Goal: Information Seeking & Learning: Compare options

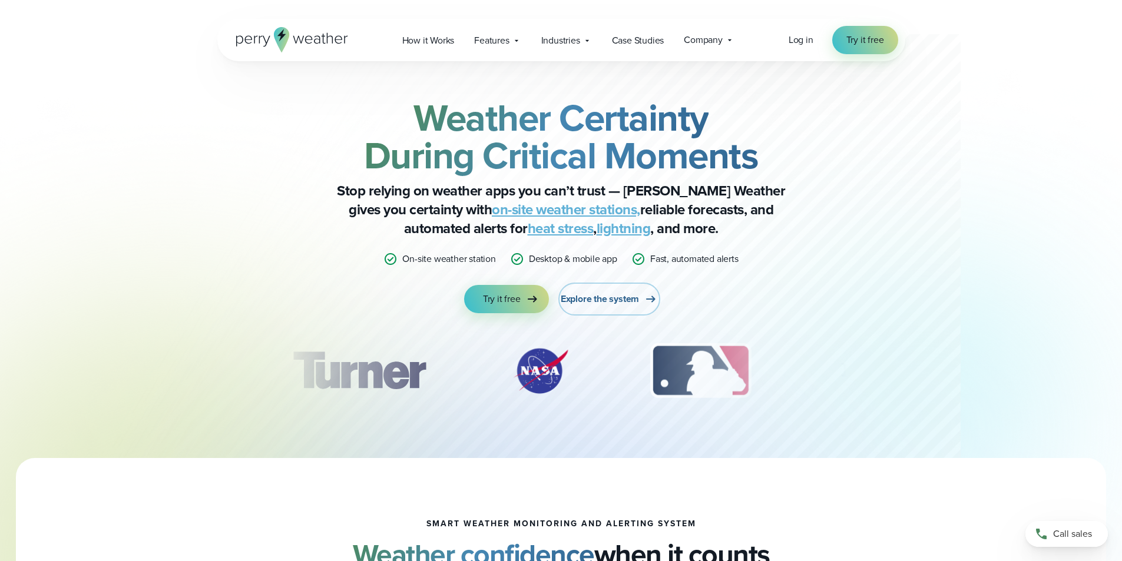
click at [624, 300] on span "Explore the system" at bounding box center [599, 299] width 78 height 14
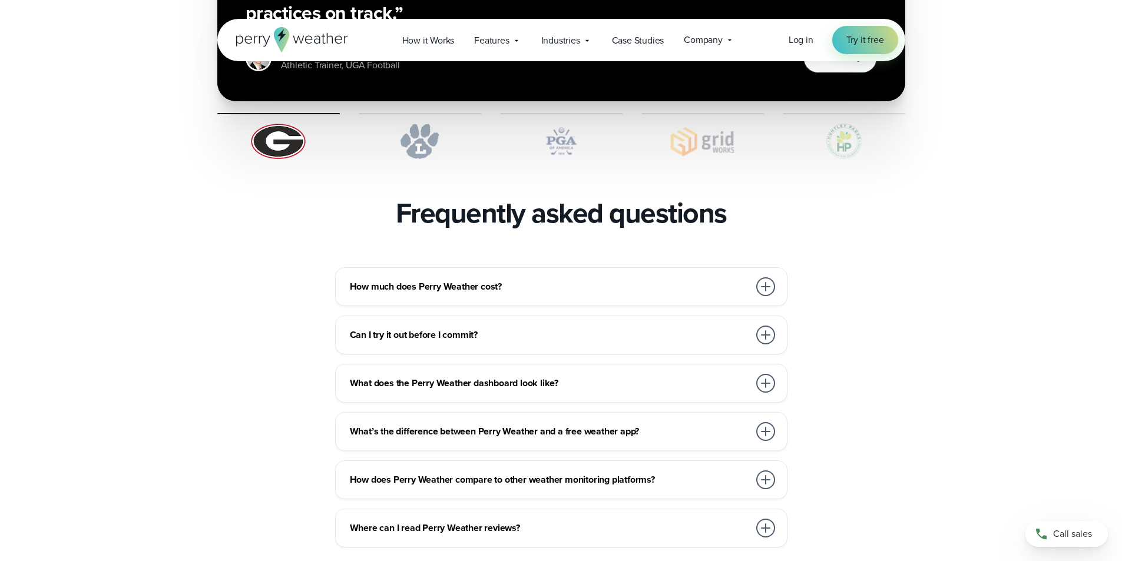
scroll to position [2473, 0]
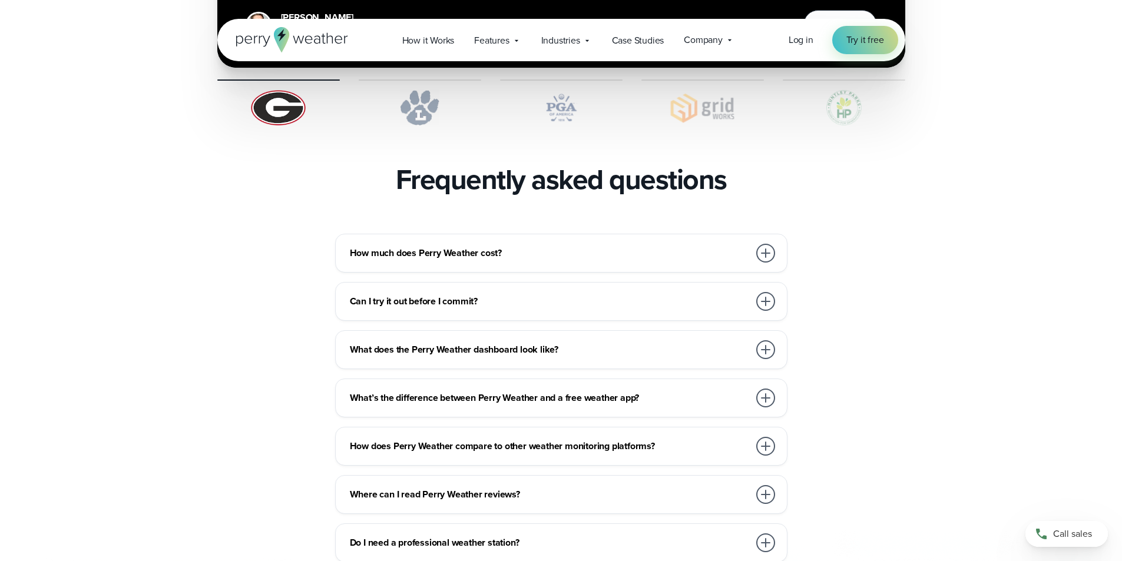
click at [620, 241] on div "How much does Perry Weather cost? We work with organizations large and small, f…" at bounding box center [561, 253] width 452 height 39
click at [762, 244] on div at bounding box center [765, 253] width 19 height 19
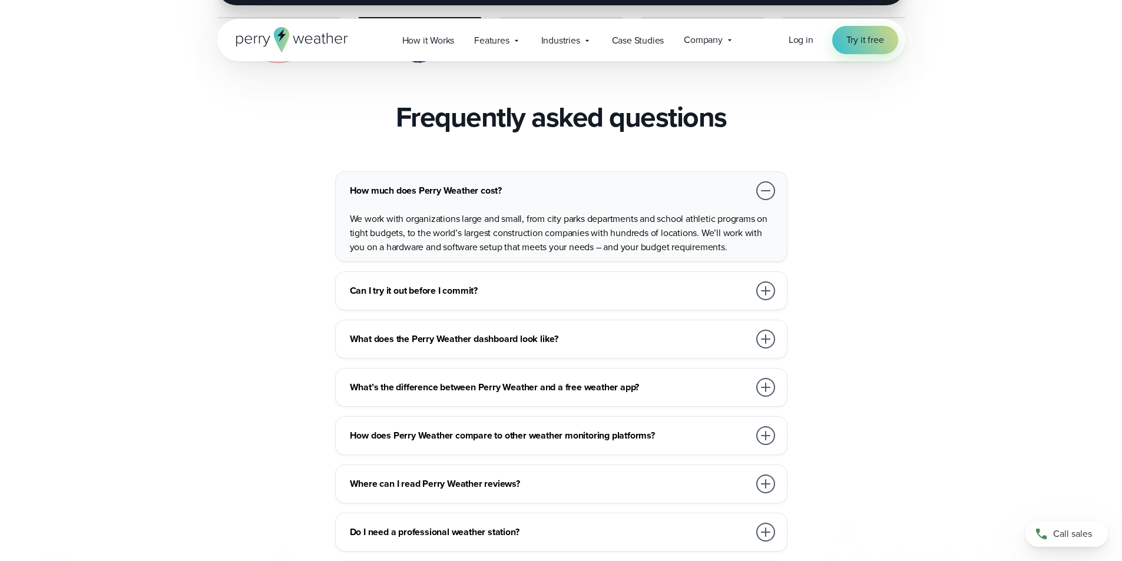
scroll to position [2591, 0]
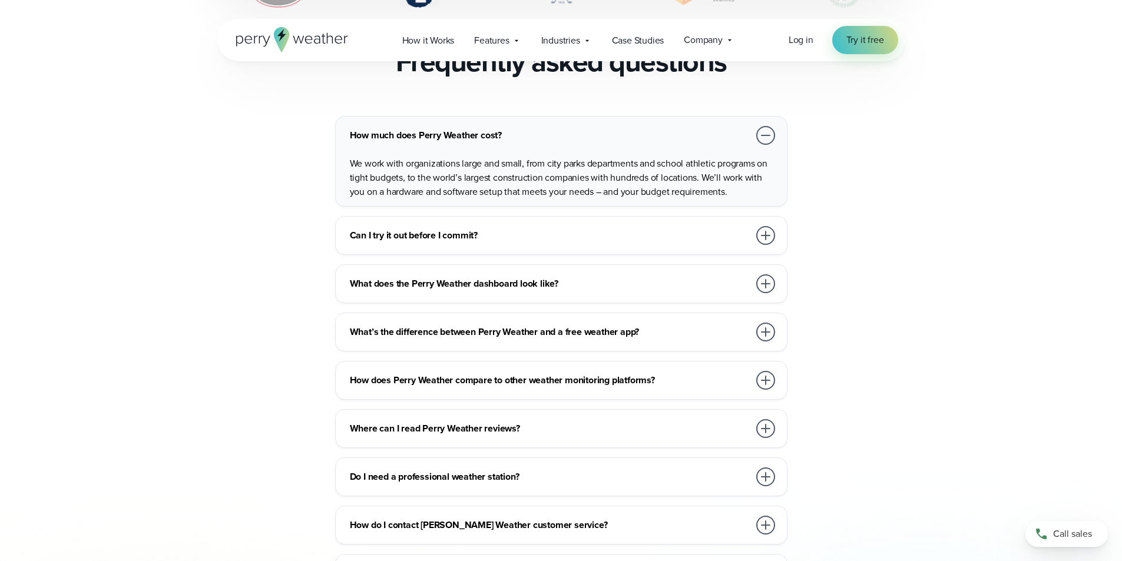
click at [762, 226] on div at bounding box center [765, 235] width 19 height 19
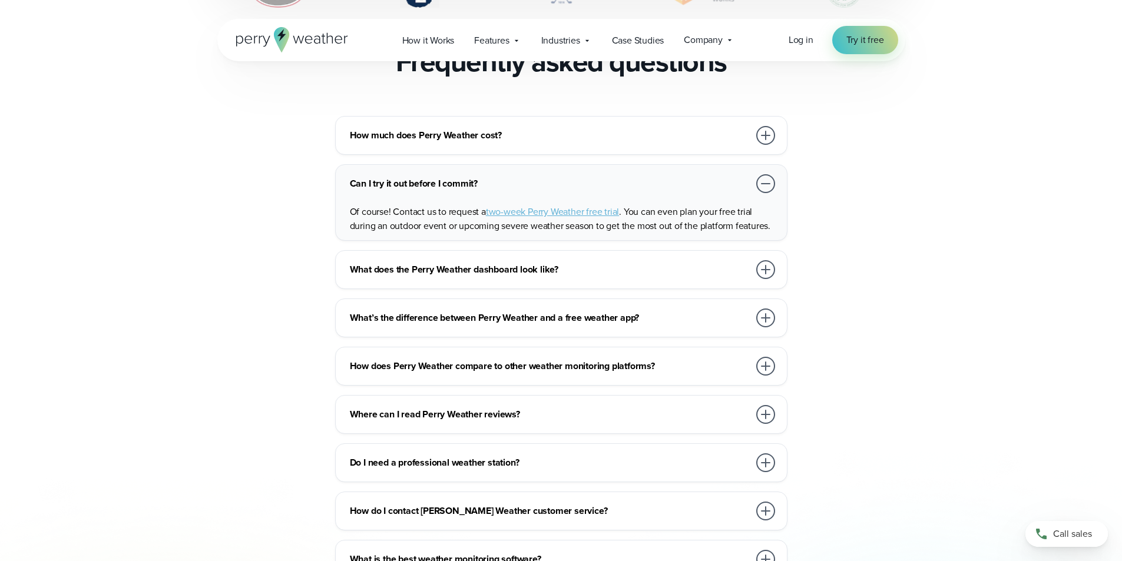
click at [757, 260] on div at bounding box center [765, 269] width 19 height 19
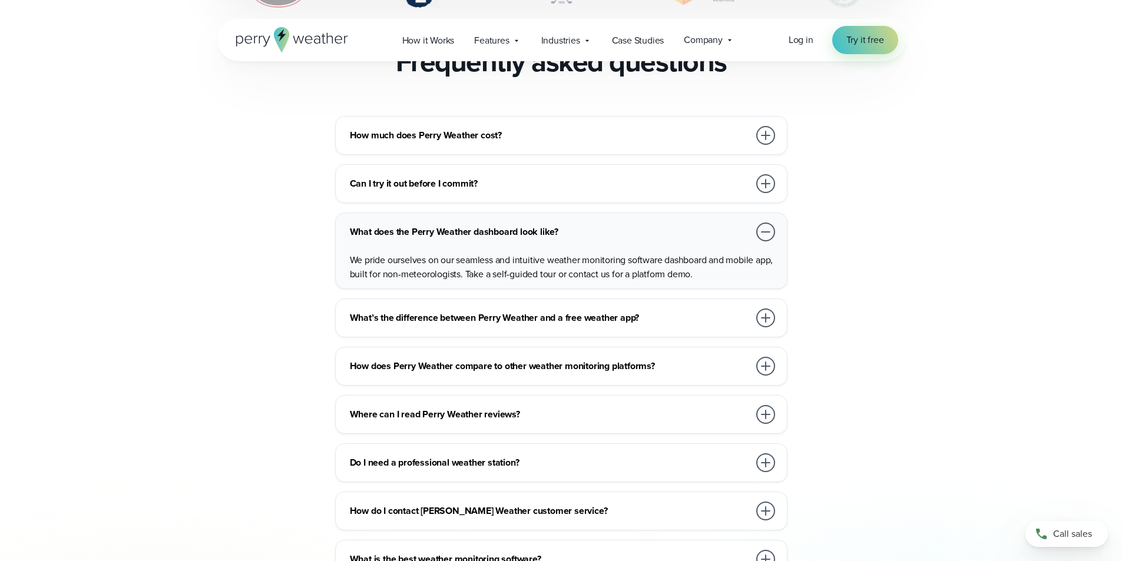
click at [764, 309] on div at bounding box center [765, 318] width 19 height 19
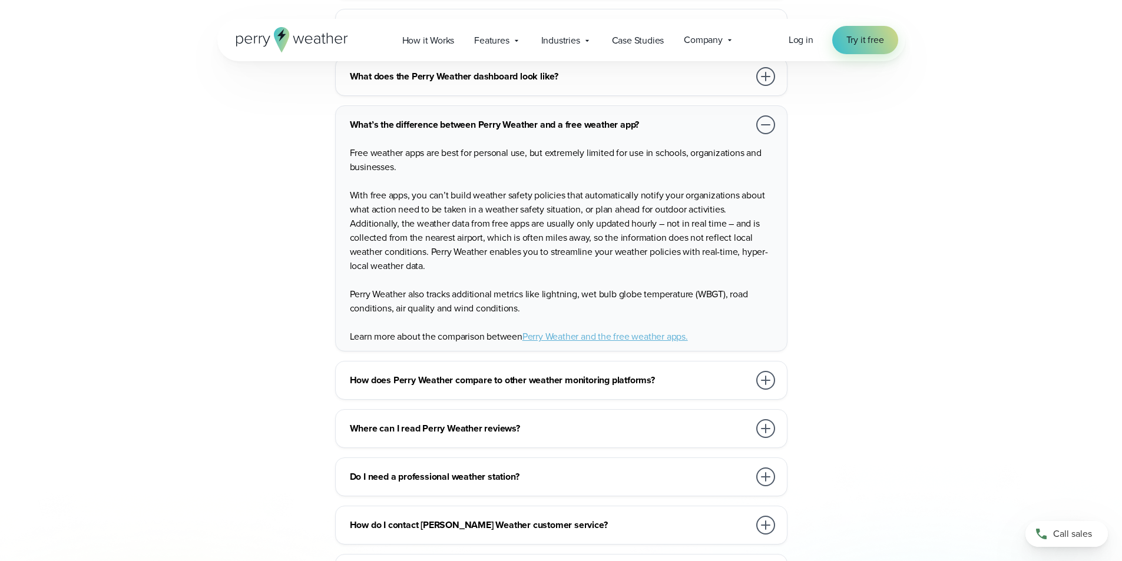
scroll to position [2767, 0]
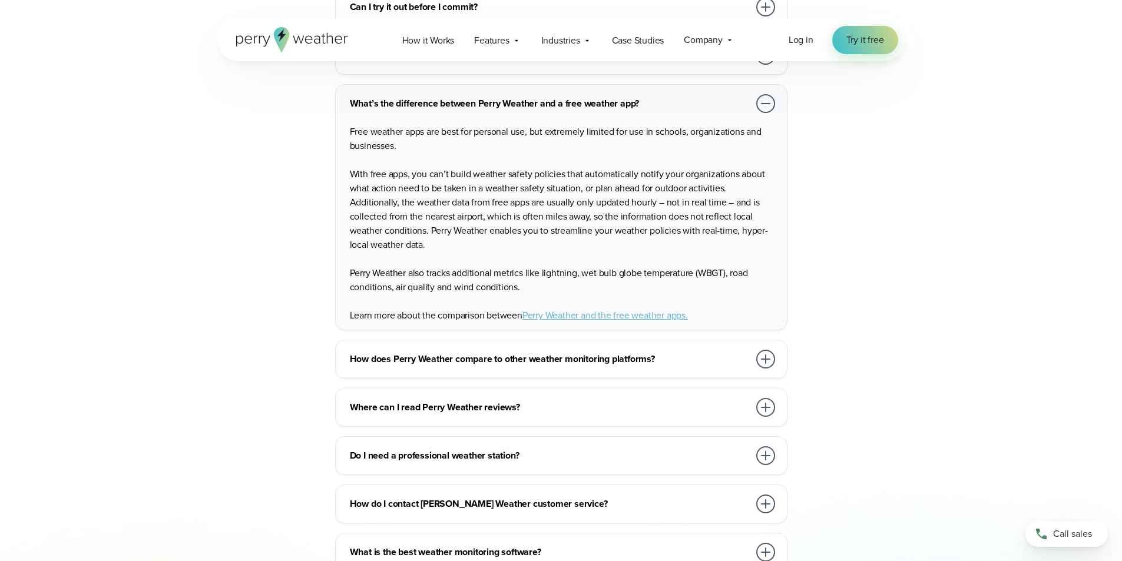
click at [750, 347] on div "How does Perry Weather compare to other weather monitoring platforms?" at bounding box center [563, 359] width 427 height 24
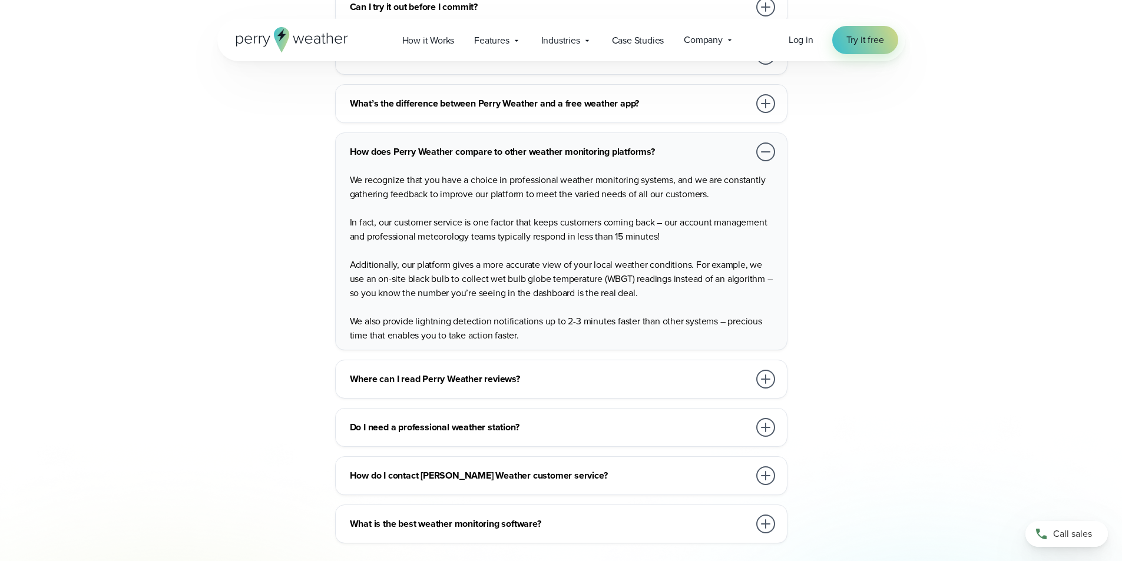
scroll to position [2826, 0]
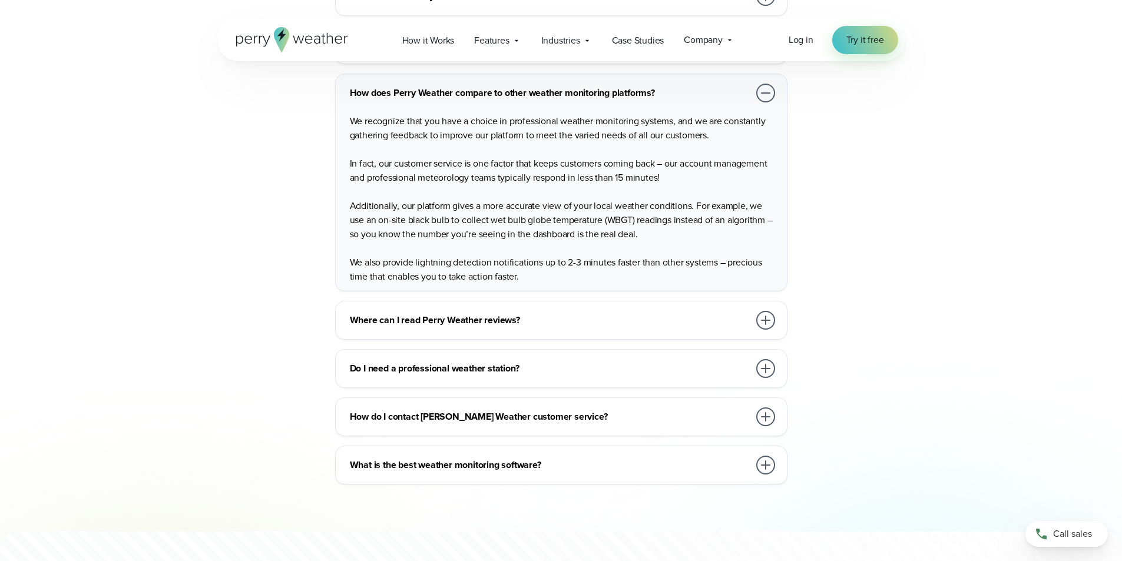
click at [763, 407] on div at bounding box center [765, 416] width 19 height 19
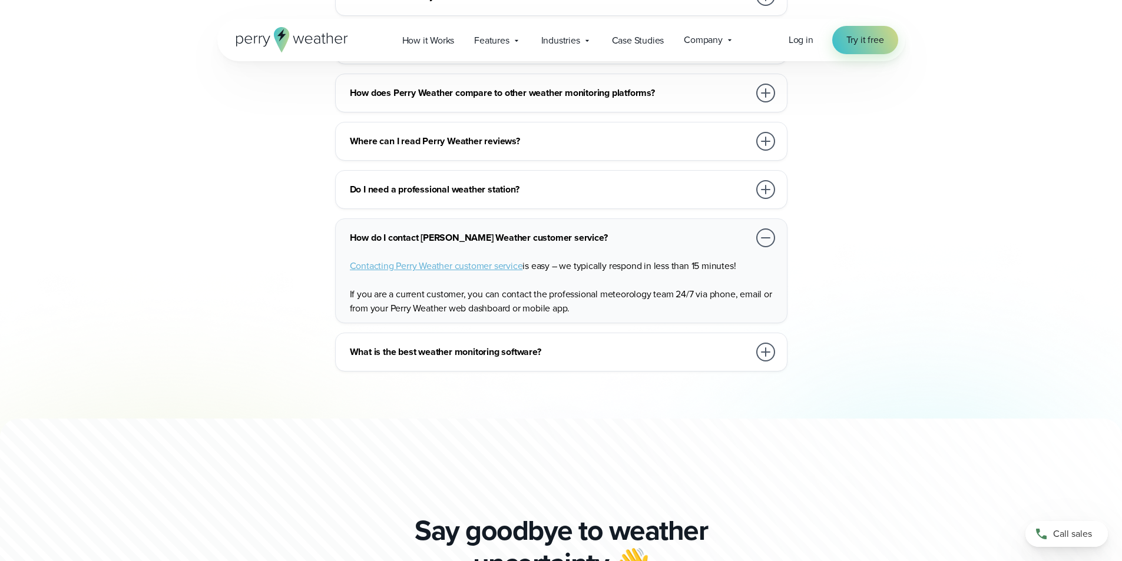
click at [739, 345] on h3 "What is the best weather monitoring software?" at bounding box center [549, 352] width 399 height 14
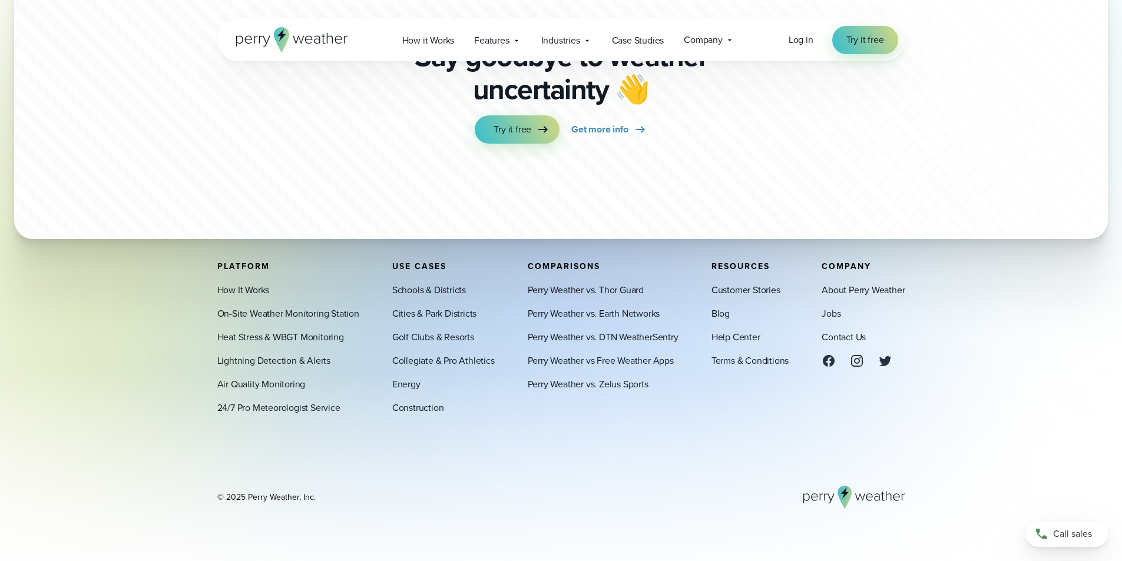
scroll to position [3343, 0]
click at [673, 398] on div "Comparisons Perry Weather vs. Thor Guard Perry Weather vs. Earth Networks Perry…" at bounding box center [603, 338] width 151 height 153
click at [629, 384] on link "Perry Weather vs. Zelus Sports" at bounding box center [588, 384] width 121 height 14
